Goal: Information Seeking & Learning: Learn about a topic

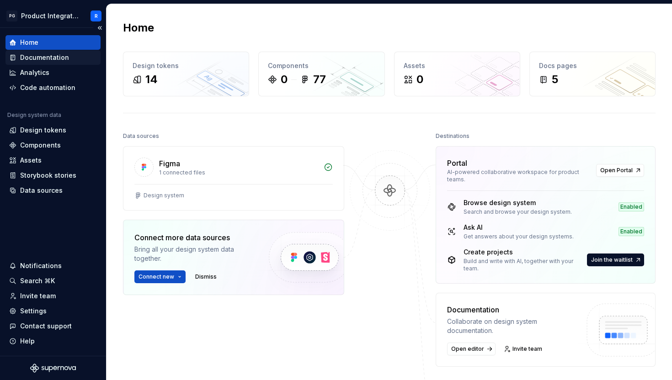
click at [43, 60] on div "Documentation" at bounding box center [44, 57] width 49 height 9
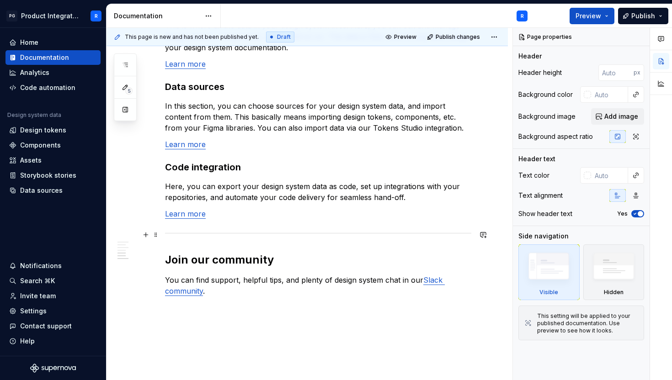
scroll to position [723, 0]
click at [46, 132] on div "Design tokens" at bounding box center [43, 130] width 46 height 9
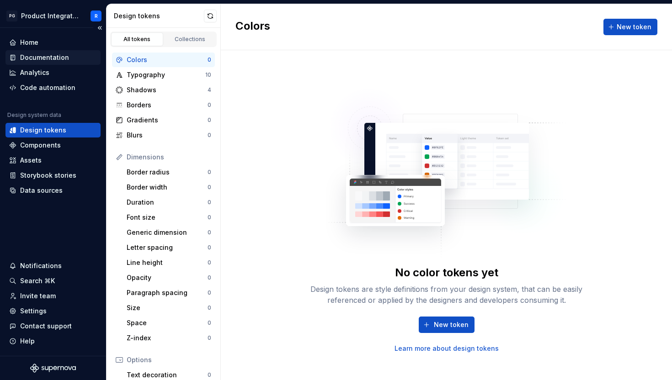
click at [59, 59] on div "Documentation" at bounding box center [44, 57] width 49 height 9
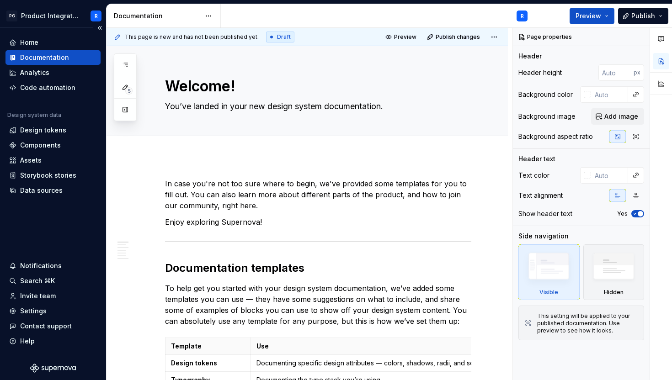
click at [11, 58] on icon at bounding box center [12, 58] width 2 height 6
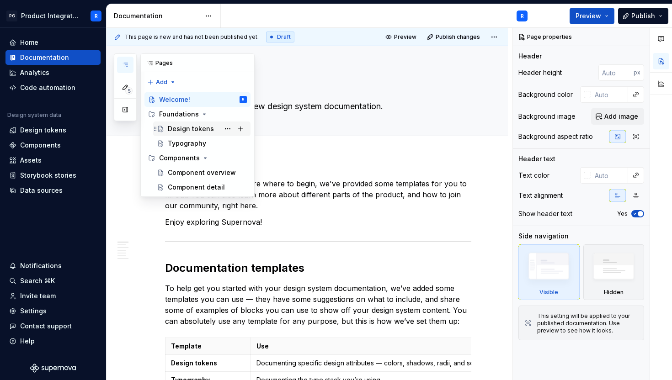
click at [181, 130] on div "Design tokens" at bounding box center [191, 128] width 46 height 9
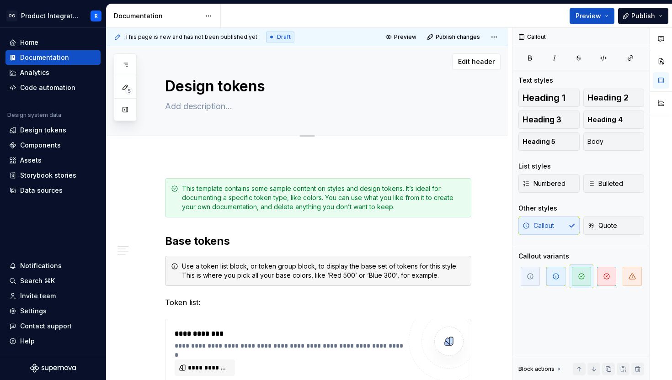
type textarea "*"
